Goal: Navigation & Orientation: Find specific page/section

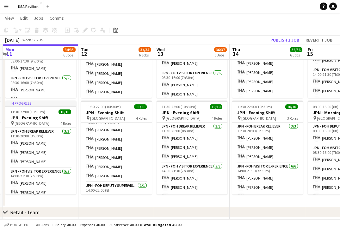
scroll to position [49, 0]
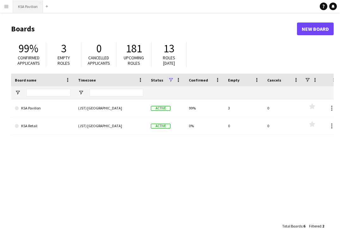
click at [30, 3] on button "KSA Pavilion Close" at bounding box center [28, 6] width 30 height 12
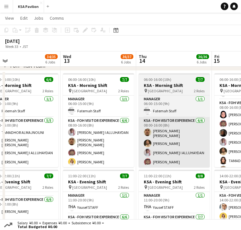
scroll to position [17, 0]
